Goal: Check status: Check status

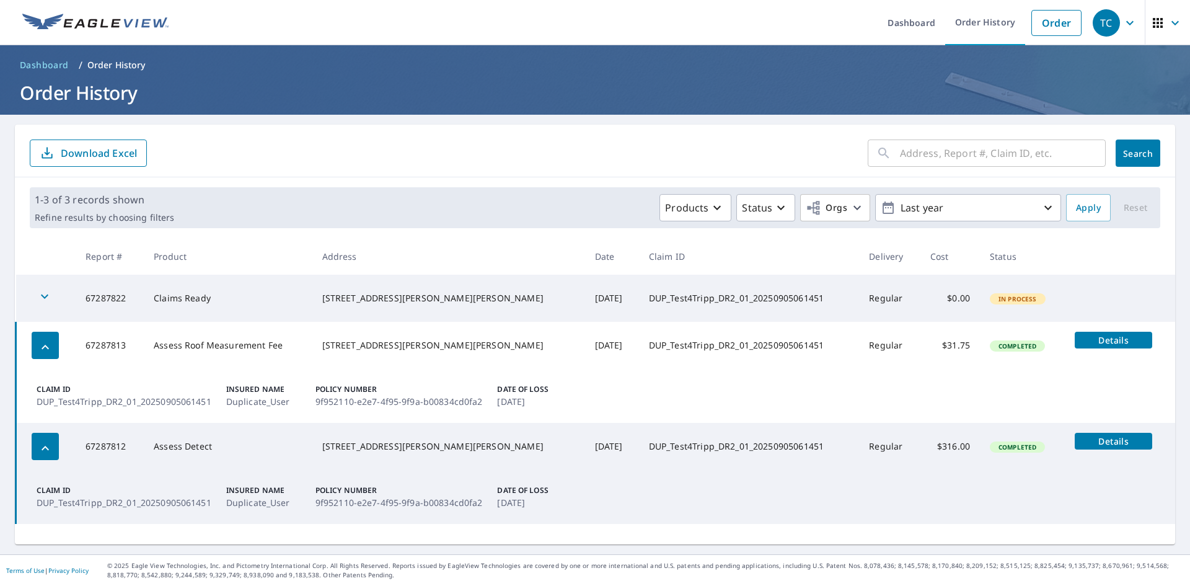
click at [284, 182] on div "1-3 of 3 records shown Refine results by choosing filters Products Status Orgs …" at bounding box center [595, 207] width 1160 height 61
drag, startPoint x: 278, startPoint y: 204, endPoint x: 266, endPoint y: 207, distance: 12.6
click at [278, 205] on div "Products Status Orgs Last year" at bounding box center [620, 207] width 882 height 27
click at [1082, 437] on span "Details" at bounding box center [1113, 441] width 63 height 12
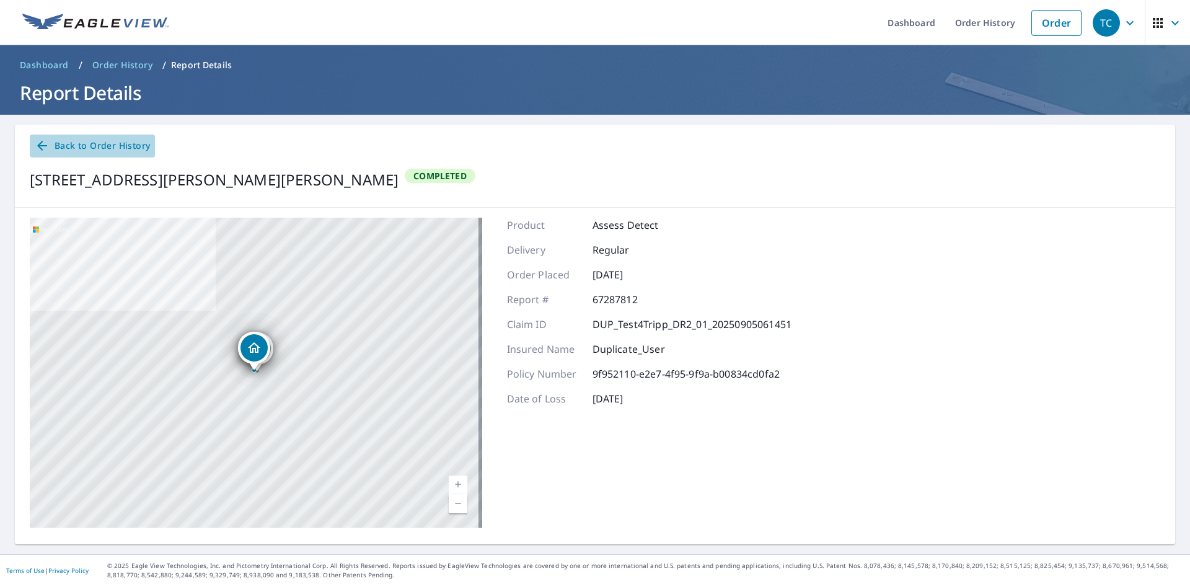
click at [79, 143] on span "Back to Order History" at bounding box center [92, 145] width 115 height 15
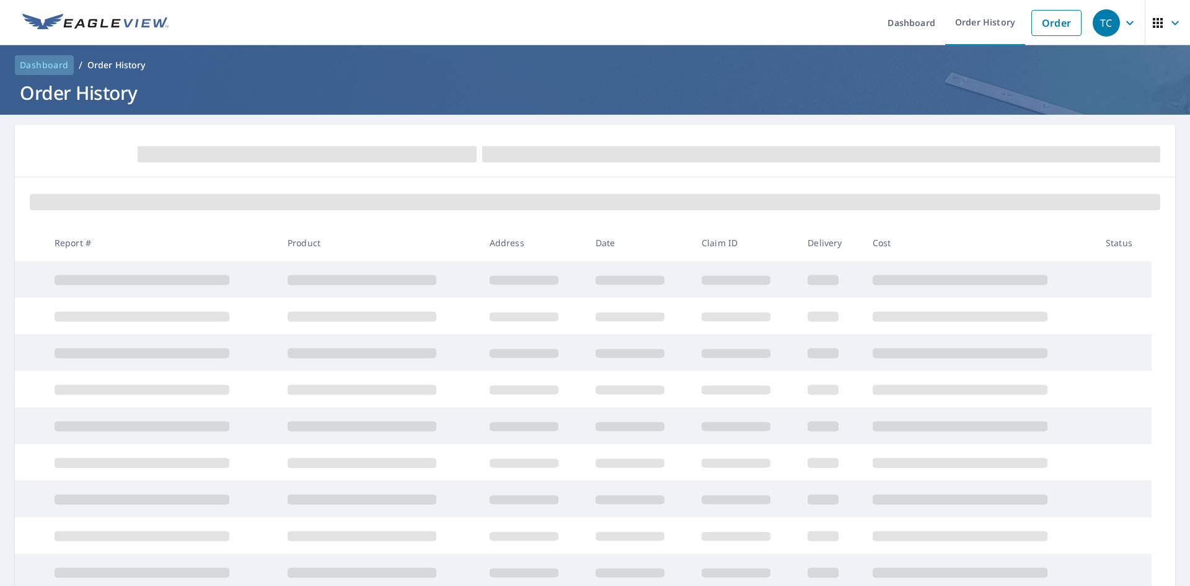
click at [64, 63] on span "Dashboard" at bounding box center [44, 65] width 49 height 12
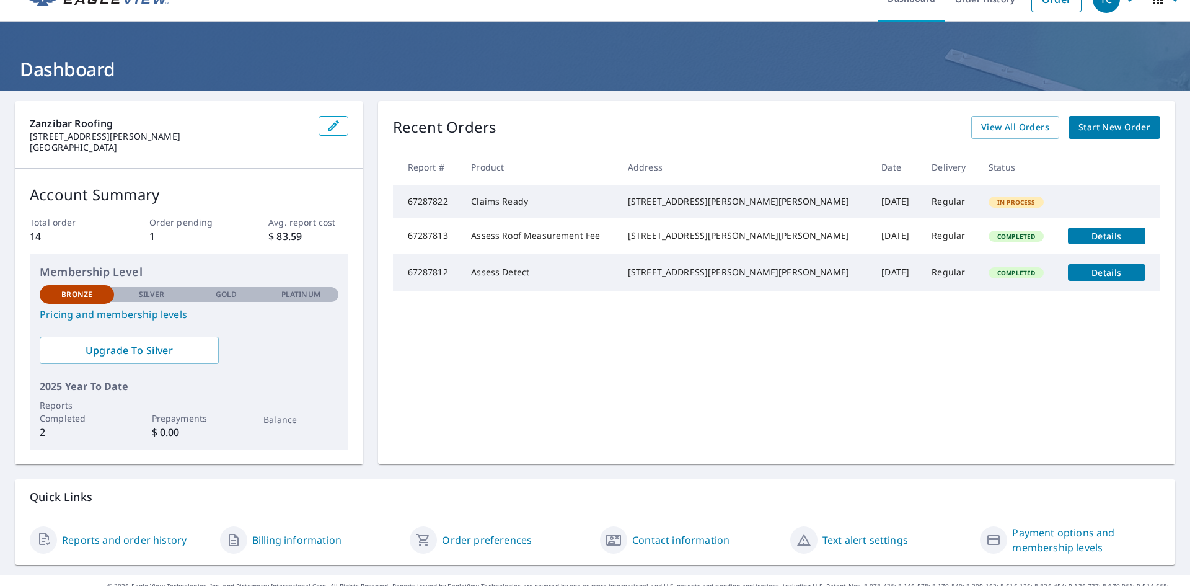
scroll to position [44, 0]
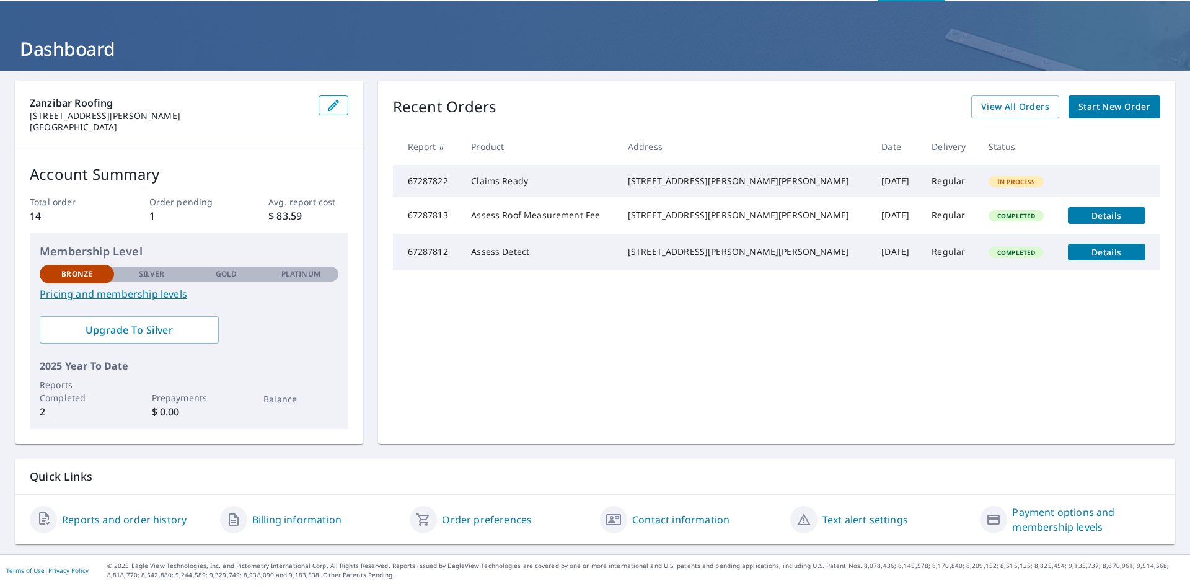
click at [687, 511] on div "Contact information" at bounding box center [690, 519] width 180 height 30
click at [686, 520] on link "Contact information" at bounding box center [680, 519] width 97 height 15
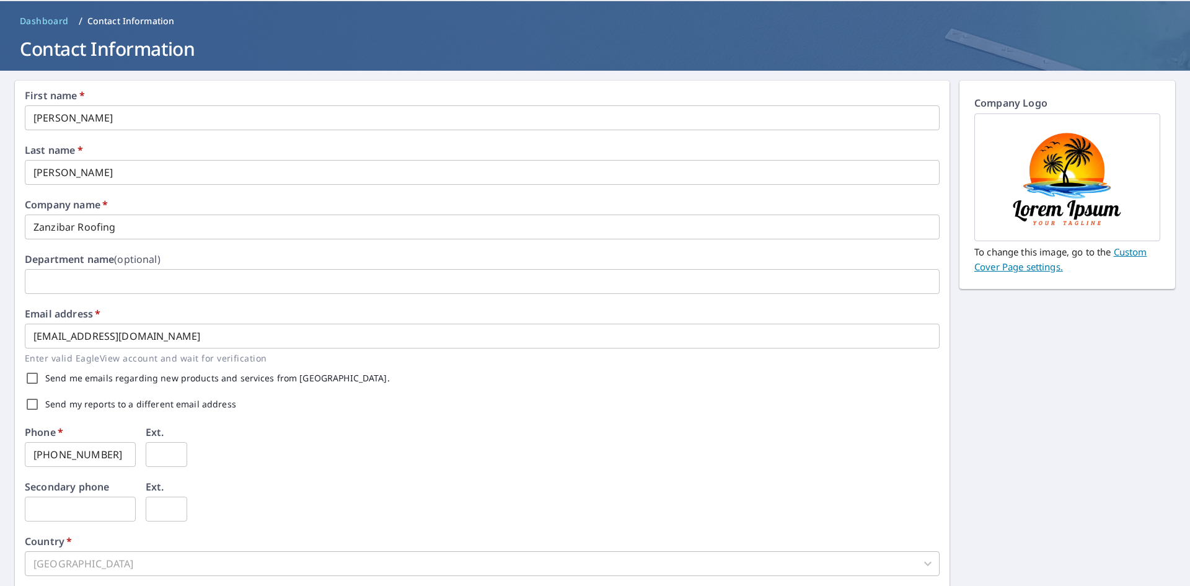
click at [509, 475] on div "Phone   * [PHONE_NUMBER] ​ Ext. ​" at bounding box center [482, 454] width 914 height 55
click at [392, 455] on div "Phone   * [PHONE_NUMBER] ​ Ext. ​" at bounding box center [482, 454] width 914 height 55
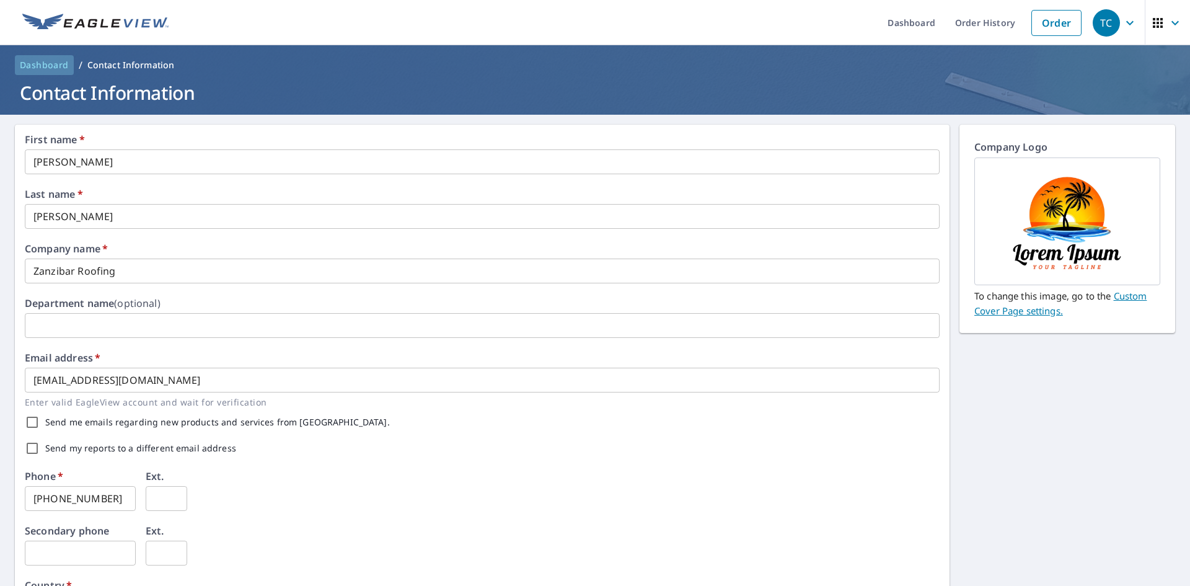
click at [66, 63] on span "Dashboard" at bounding box center [44, 65] width 49 height 12
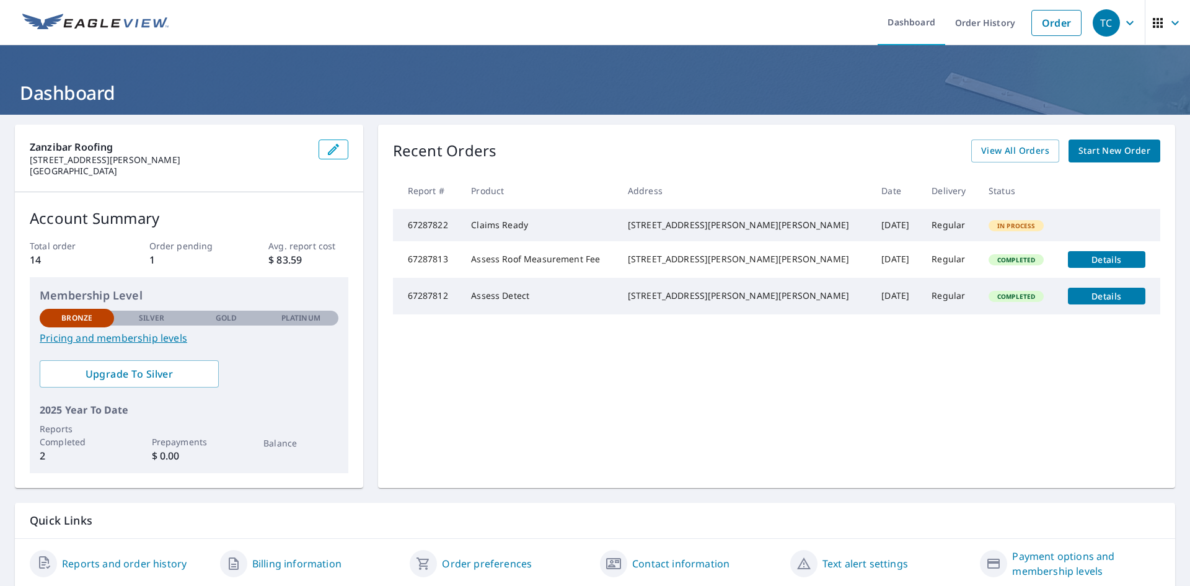
click at [808, 452] on div "Recent Orders View All Orders Start New Order Report # Product Address Date Del…" at bounding box center [776, 306] width 797 height 363
click at [516, 314] on td "Assess Detect" at bounding box center [539, 296] width 157 height 37
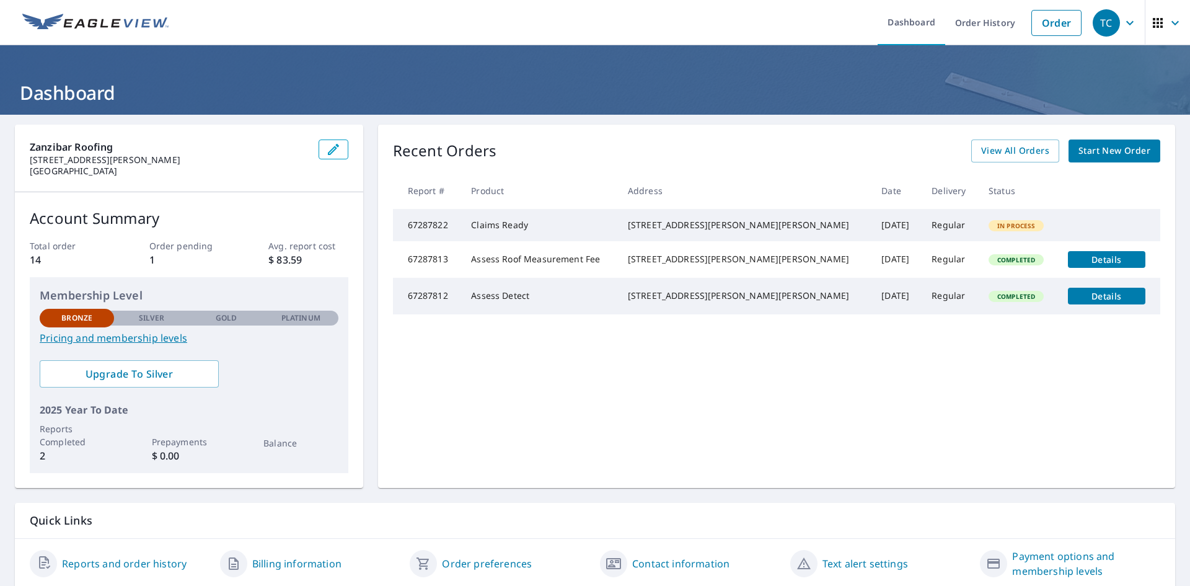
click at [667, 302] on div "[STREET_ADDRESS][PERSON_NAME][PERSON_NAME]" at bounding box center [745, 295] width 234 height 12
click at [1075, 302] on span "Details" at bounding box center [1106, 296] width 63 height 12
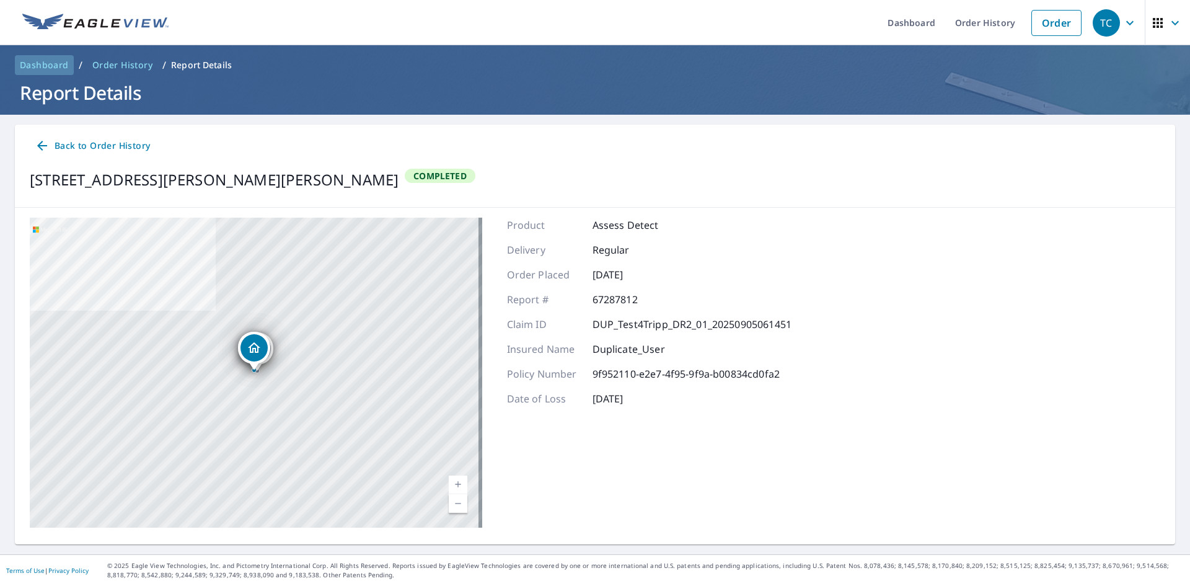
click at [49, 61] on span "Dashboard" at bounding box center [44, 65] width 49 height 12
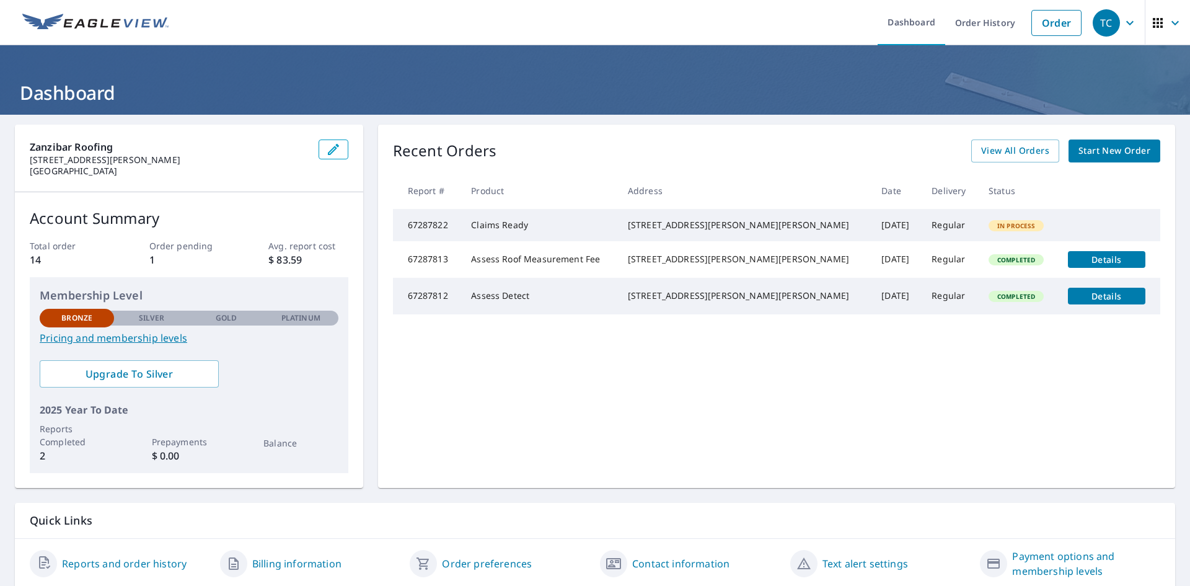
click at [516, 312] on td "Assess Detect" at bounding box center [539, 296] width 157 height 37
